Goal: Task Accomplishment & Management: Manage account settings

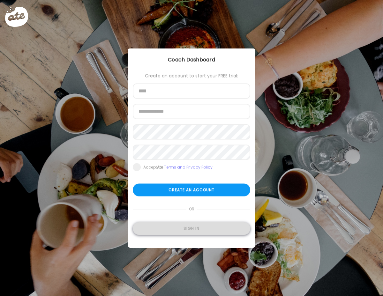
click at [195, 227] on div "Sign in" at bounding box center [192, 229] width 118 height 13
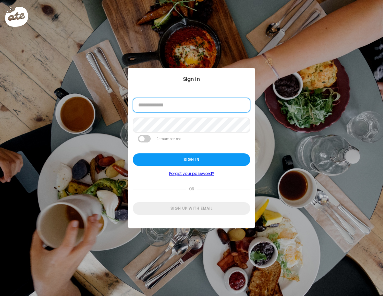
click at [191, 105] on input "email" at bounding box center [192, 105] width 118 height 15
type input "**********"
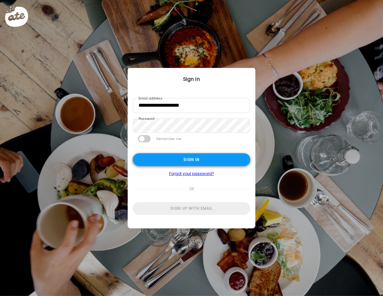
click at [201, 159] on div "Sign in" at bounding box center [192, 160] width 118 height 13
type input "**********"
type textarea "**********"
type input "**********"
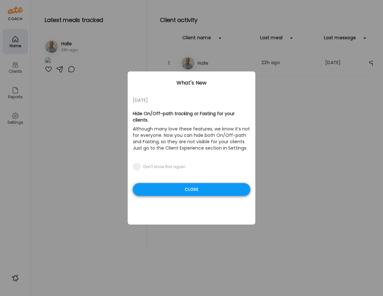
click at [184, 183] on div "Close" at bounding box center [192, 189] width 118 height 13
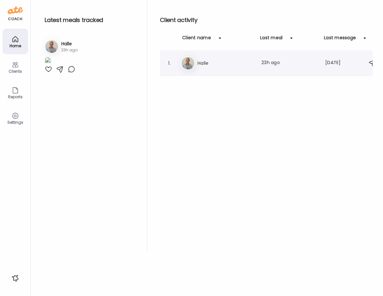
click at [214, 66] on h3 "Halle" at bounding box center [226, 63] width 56 height 8
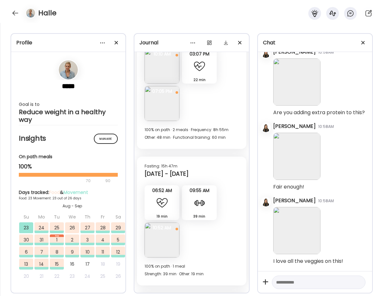
scroll to position [4382, 0]
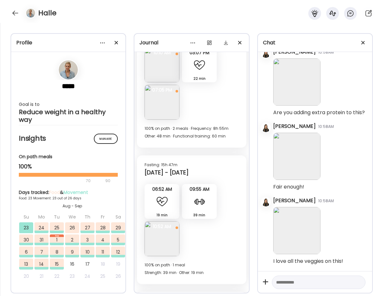
click at [168, 205] on div "19 min Other" at bounding box center [162, 201] width 35 height 35
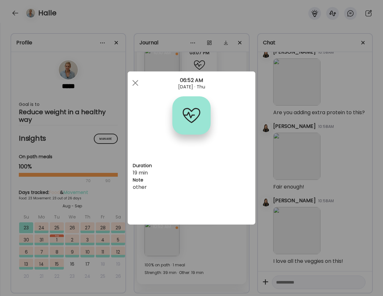
click at [166, 244] on div "Ate Coach Dashboard Wahoo! It’s official Take a moment to set up your Coach Pro…" at bounding box center [191, 148] width 383 height 296
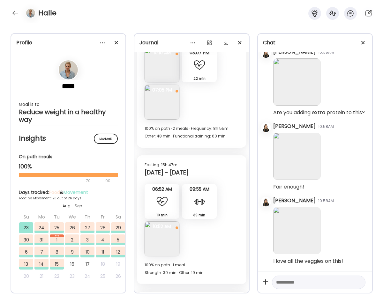
click at [166, 244] on img at bounding box center [162, 239] width 35 height 35
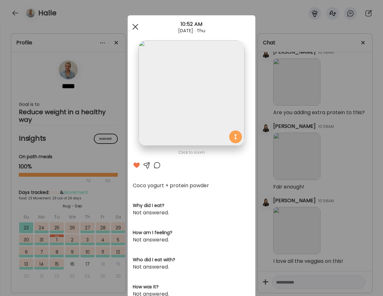
click at [135, 27] on span at bounding box center [136, 27] width 6 height 6
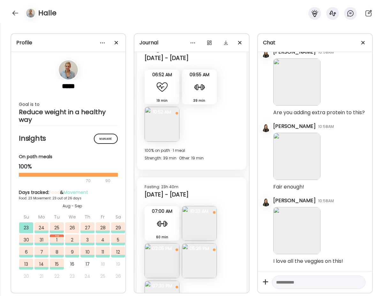
scroll to position [4499, 0]
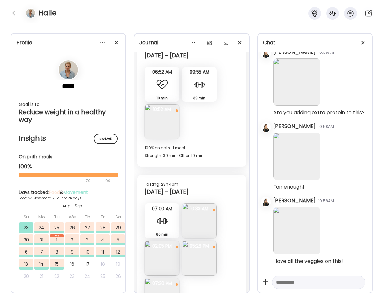
click at [204, 223] on img at bounding box center [199, 221] width 35 height 35
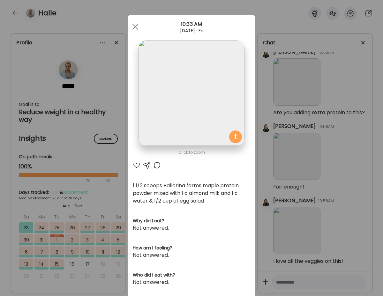
click at [147, 165] on div at bounding box center [147, 166] width 8 height 8
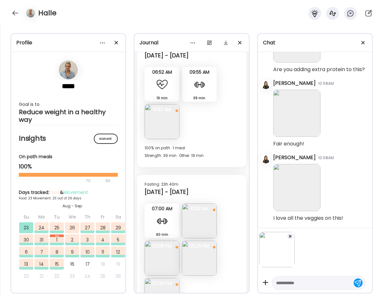
click at [204, 217] on img at bounding box center [199, 221] width 35 height 35
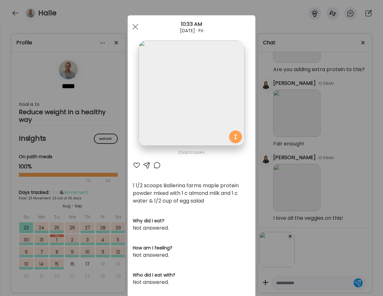
click at [139, 163] on div at bounding box center [137, 166] width 8 height 8
click at [149, 163] on div at bounding box center [147, 166] width 8 height 8
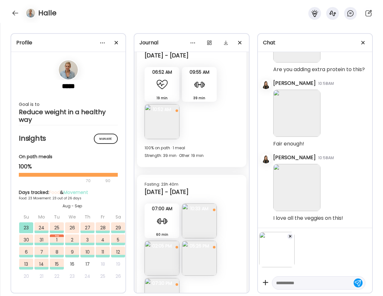
click at [296, 279] on textarea at bounding box center [313, 283] width 74 height 8
type textarea "*"
type textarea "**********"
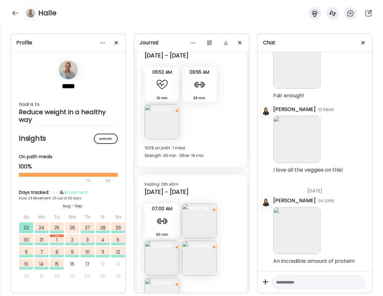
scroll to position [27767, 0]
click at [168, 253] on img at bounding box center [162, 258] width 35 height 35
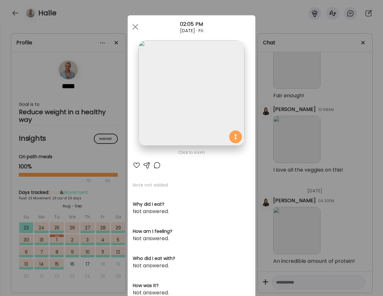
click at [136, 163] on div at bounding box center [137, 166] width 8 height 8
click at [134, 27] on span at bounding box center [136, 27] width 6 height 6
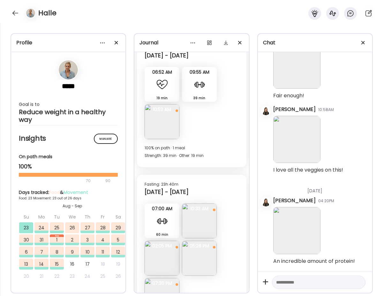
click at [197, 264] on img at bounding box center [199, 258] width 35 height 35
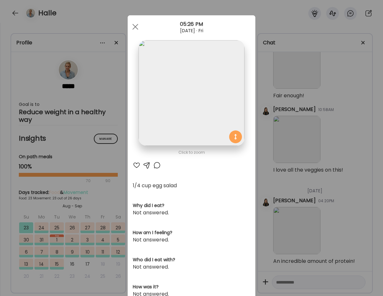
click at [134, 166] on div at bounding box center [137, 166] width 8 height 8
click at [137, 25] on span at bounding box center [136, 27] width 6 height 6
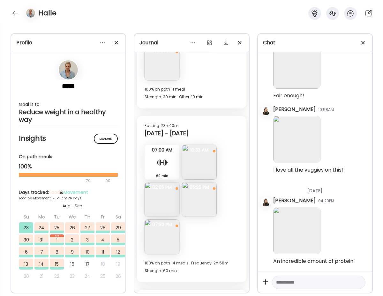
scroll to position [4562, 0]
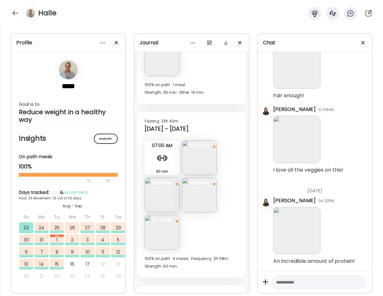
click at [170, 226] on img at bounding box center [162, 232] width 35 height 35
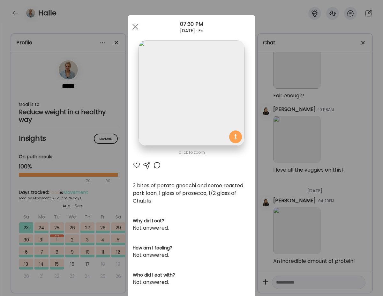
click at [137, 165] on div at bounding box center [137, 166] width 8 height 8
click at [147, 164] on div at bounding box center [147, 166] width 8 height 8
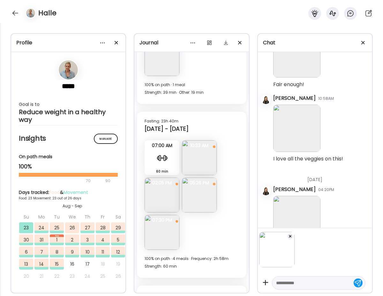
scroll to position [27807, 0]
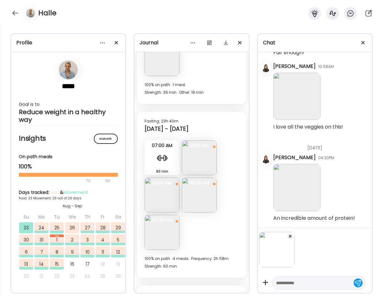
click at [295, 282] on textarea at bounding box center [313, 283] width 74 height 8
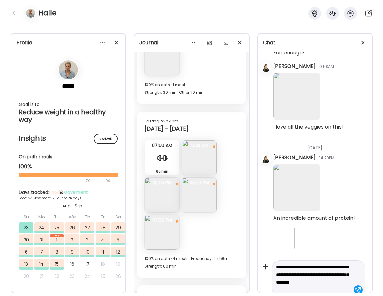
scroll to position [24, 0]
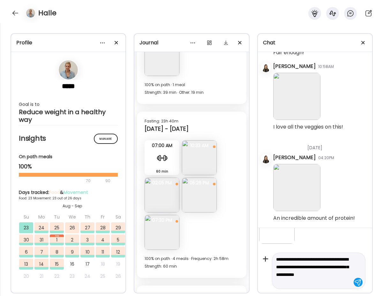
type textarea "**********"
click at [355, 282] on div at bounding box center [358, 282] width 9 height 9
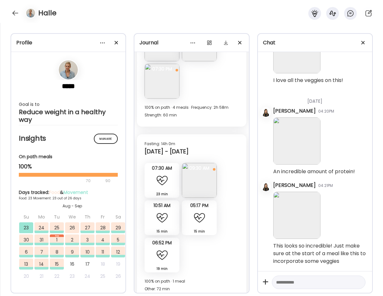
scroll to position [4735, 0]
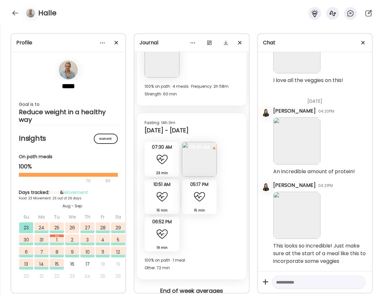
click at [202, 156] on img at bounding box center [199, 159] width 35 height 35
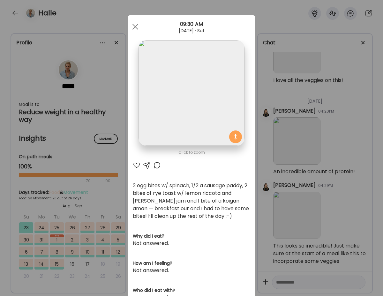
click at [146, 165] on div at bounding box center [147, 166] width 8 height 8
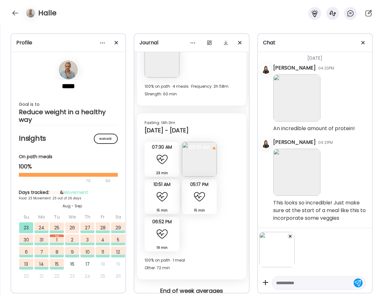
click at [291, 285] on textarea at bounding box center [313, 283] width 74 height 8
type textarea "**********"
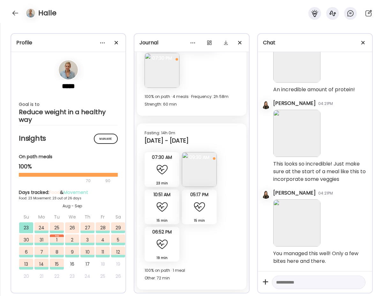
scroll to position [4725, 0]
click at [198, 173] on img at bounding box center [199, 169] width 35 height 35
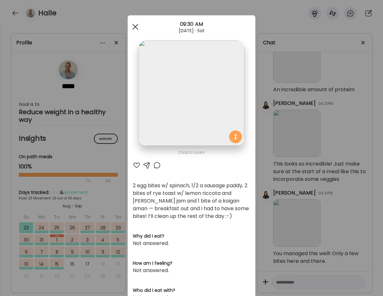
click at [136, 27] on div at bounding box center [135, 26] width 13 height 13
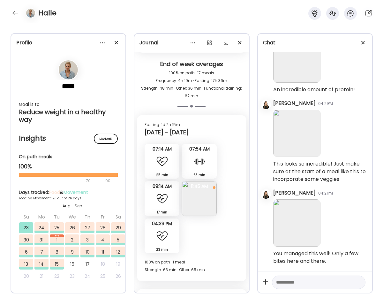
scroll to position [4963, 0]
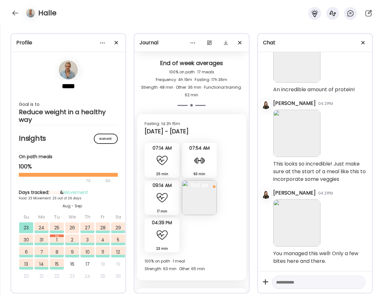
click at [202, 202] on img at bounding box center [199, 197] width 35 height 35
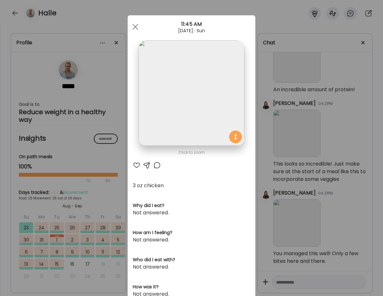
click at [138, 165] on div at bounding box center [137, 166] width 8 height 8
click at [134, 25] on span at bounding box center [136, 27] width 6 height 6
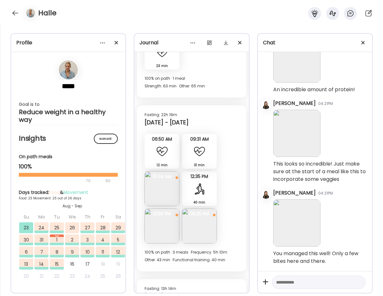
scroll to position [5199, 0]
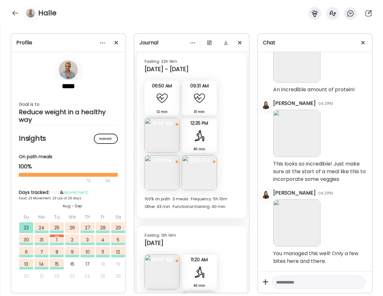
click at [159, 130] on img at bounding box center [162, 135] width 35 height 35
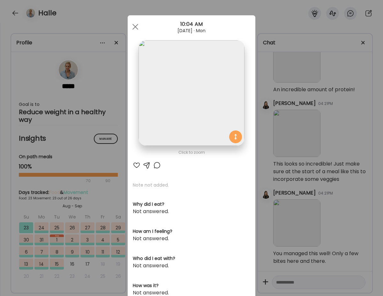
click at [139, 165] on div at bounding box center [137, 166] width 8 height 8
click at [147, 164] on div at bounding box center [147, 166] width 8 height 8
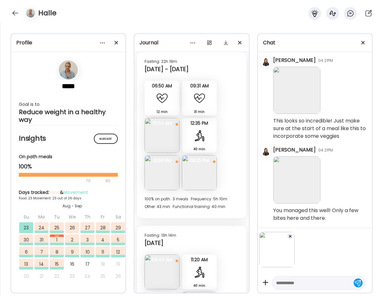
click at [289, 283] on textarea at bounding box center [313, 283] width 74 height 8
type textarea "**********"
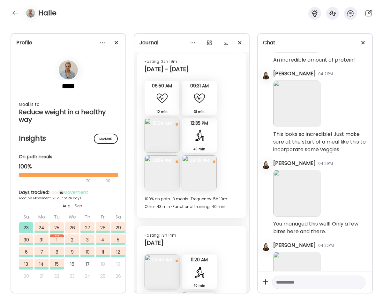
scroll to position [28013, 0]
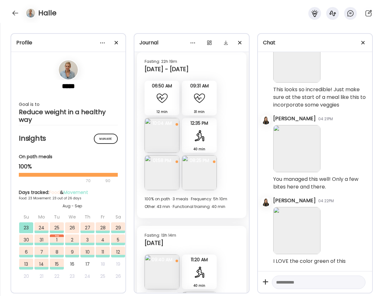
click at [165, 168] on img at bounding box center [162, 173] width 35 height 35
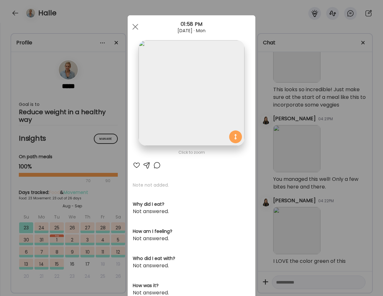
click at [137, 164] on div at bounding box center [137, 166] width 8 height 8
click at [134, 27] on span at bounding box center [136, 27] width 6 height 6
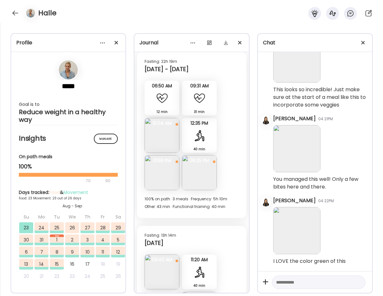
click at [209, 179] on img at bounding box center [199, 173] width 35 height 35
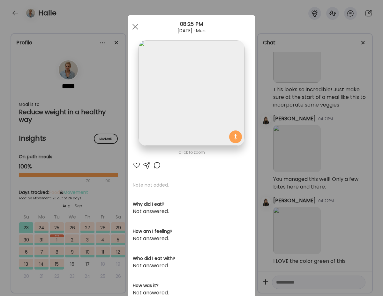
click at [136, 164] on div at bounding box center [137, 166] width 8 height 8
click at [135, 25] on div at bounding box center [135, 26] width 13 height 13
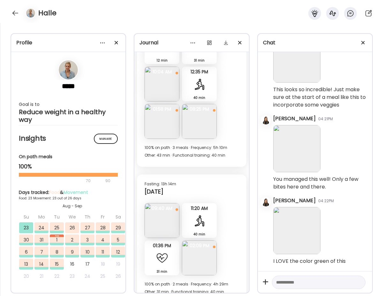
scroll to position [5264, 0]
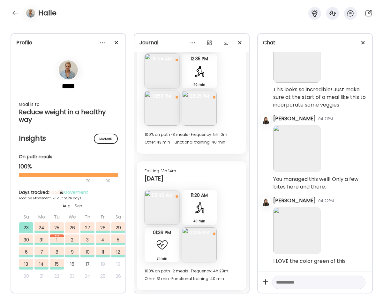
click at [160, 207] on img at bounding box center [162, 207] width 35 height 35
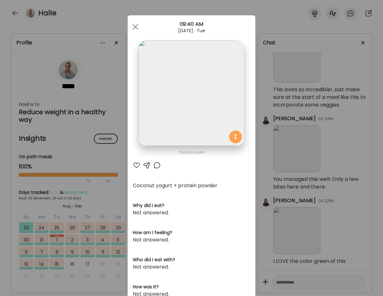
click at [138, 167] on div at bounding box center [137, 166] width 8 height 8
click at [134, 24] on div at bounding box center [135, 26] width 13 height 13
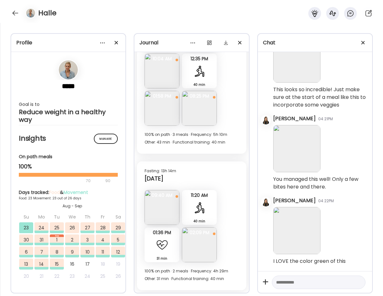
click at [200, 243] on img at bounding box center [199, 245] width 35 height 35
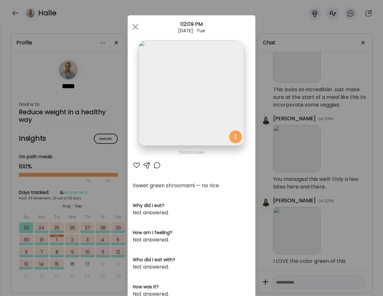
click at [136, 164] on div at bounding box center [137, 166] width 8 height 8
click at [148, 163] on div at bounding box center [147, 166] width 8 height 8
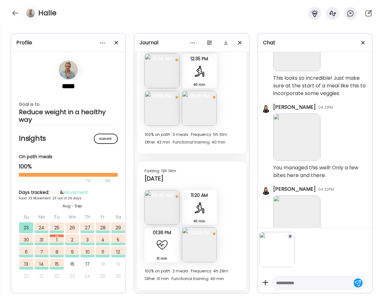
scroll to position [28054, 0]
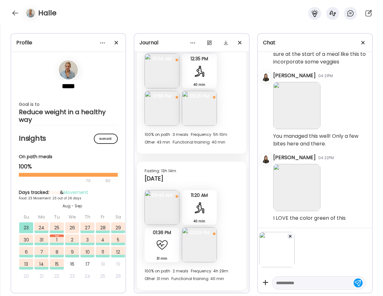
click at [290, 279] on div at bounding box center [319, 283] width 94 height 13
click at [289, 285] on textarea at bounding box center [313, 283] width 74 height 8
type textarea "**********"
click at [357, 282] on div at bounding box center [358, 282] width 9 height 9
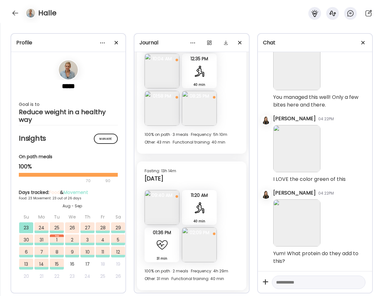
scroll to position [28095, 0]
